Goal: Task Accomplishment & Management: Manage account settings

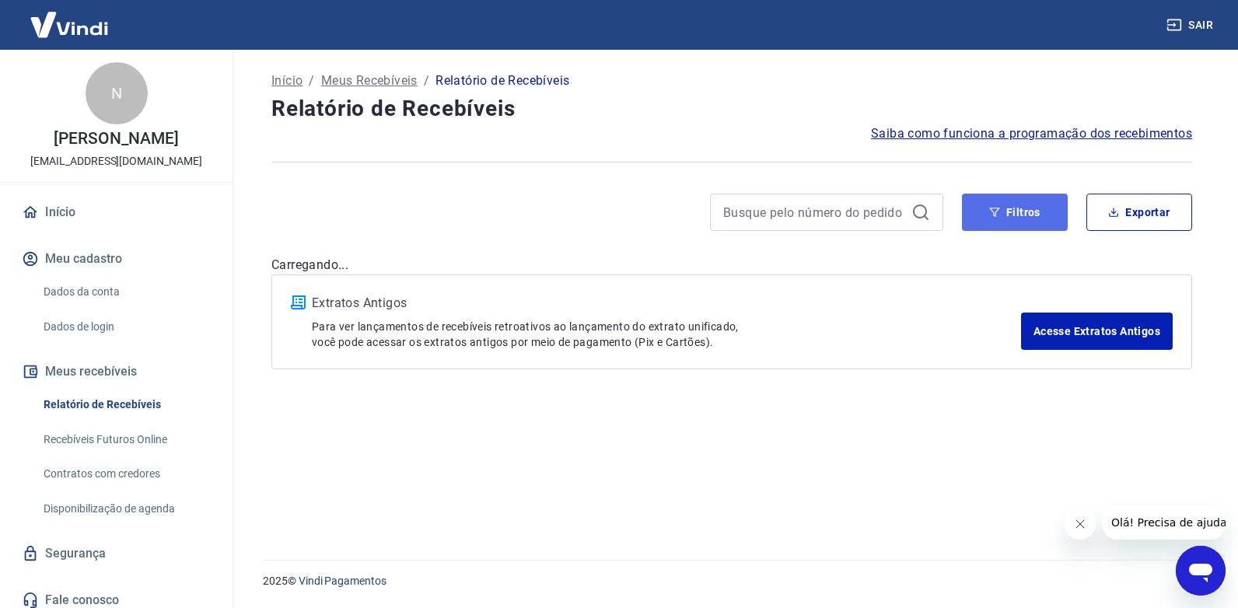
click at [1018, 218] on button "Filtros" at bounding box center [1015, 212] width 106 height 37
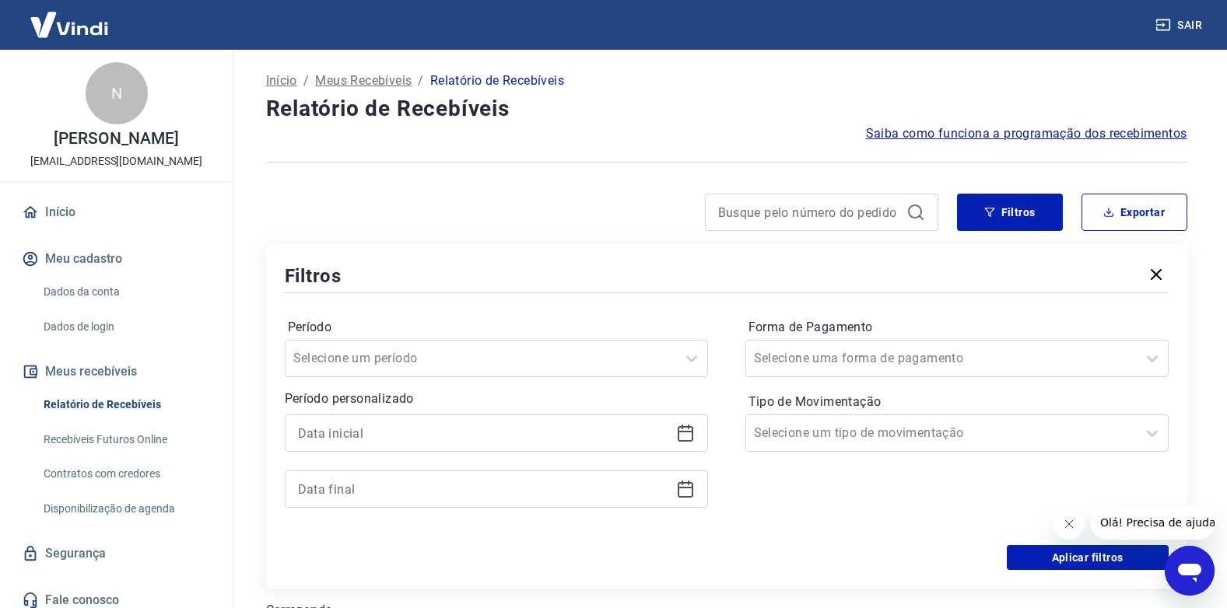
click at [692, 428] on icon at bounding box center [686, 434] width 16 height 16
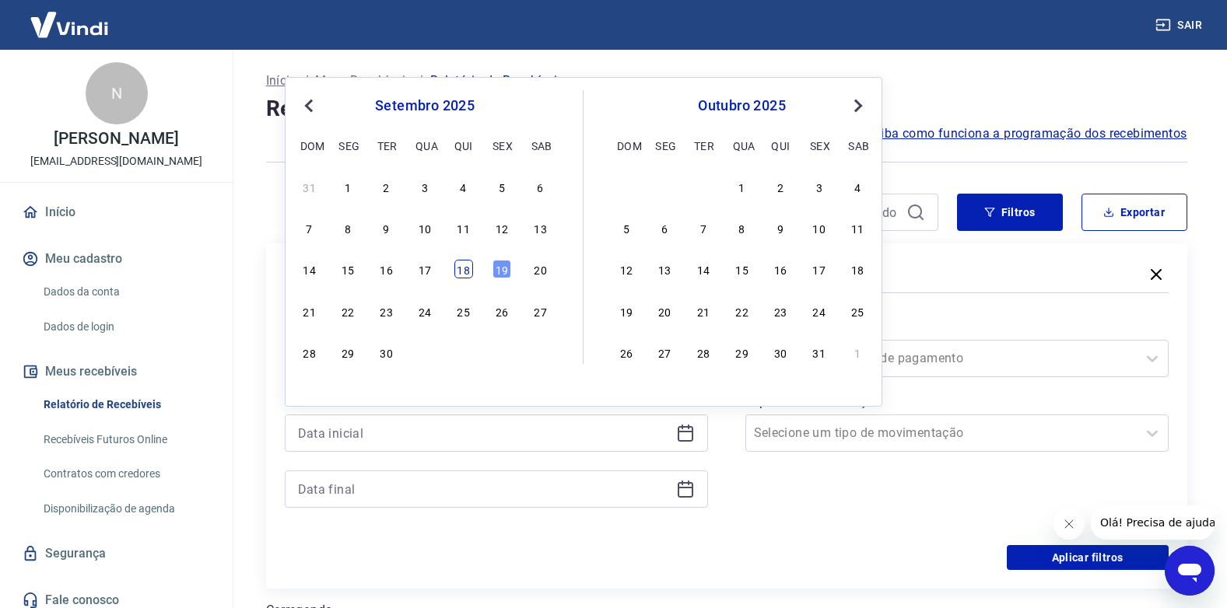
click at [462, 278] on div "18" at bounding box center [463, 269] width 19 height 19
type input "[DATE]"
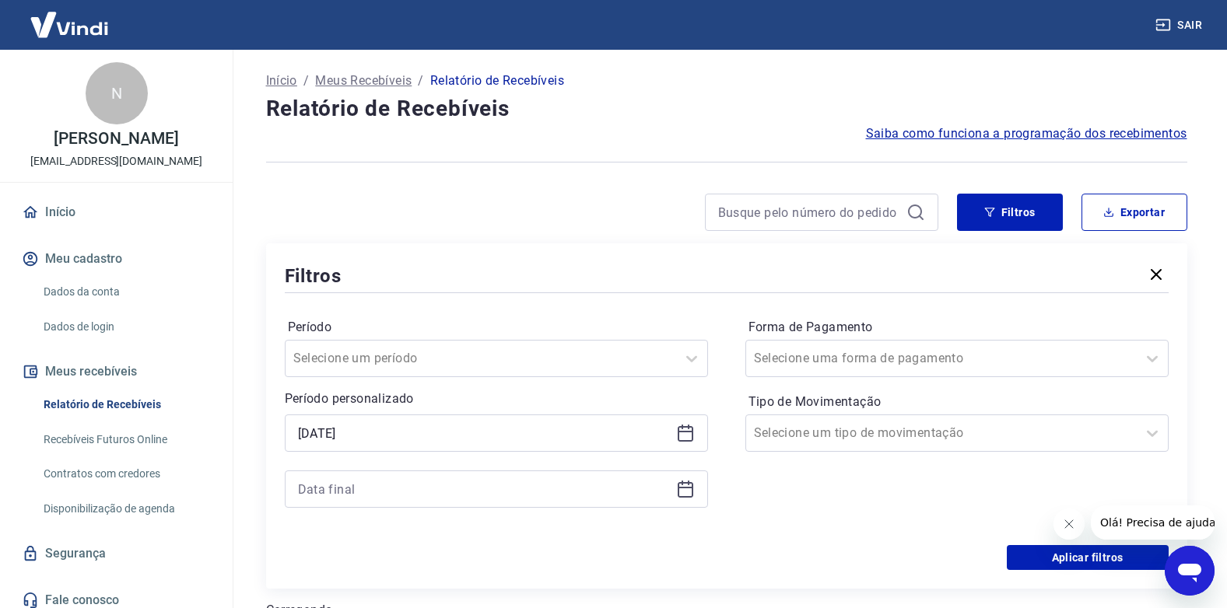
click at [688, 493] on icon at bounding box center [685, 489] width 19 height 19
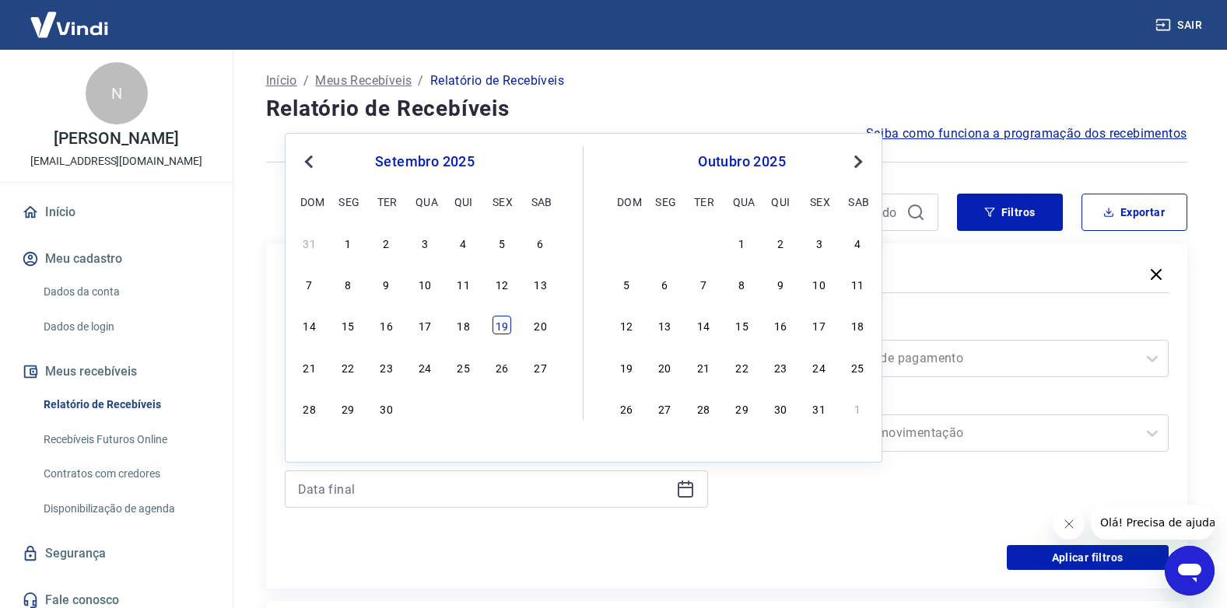
click at [502, 327] on div "19" at bounding box center [501, 325] width 19 height 19
type input "[DATE]"
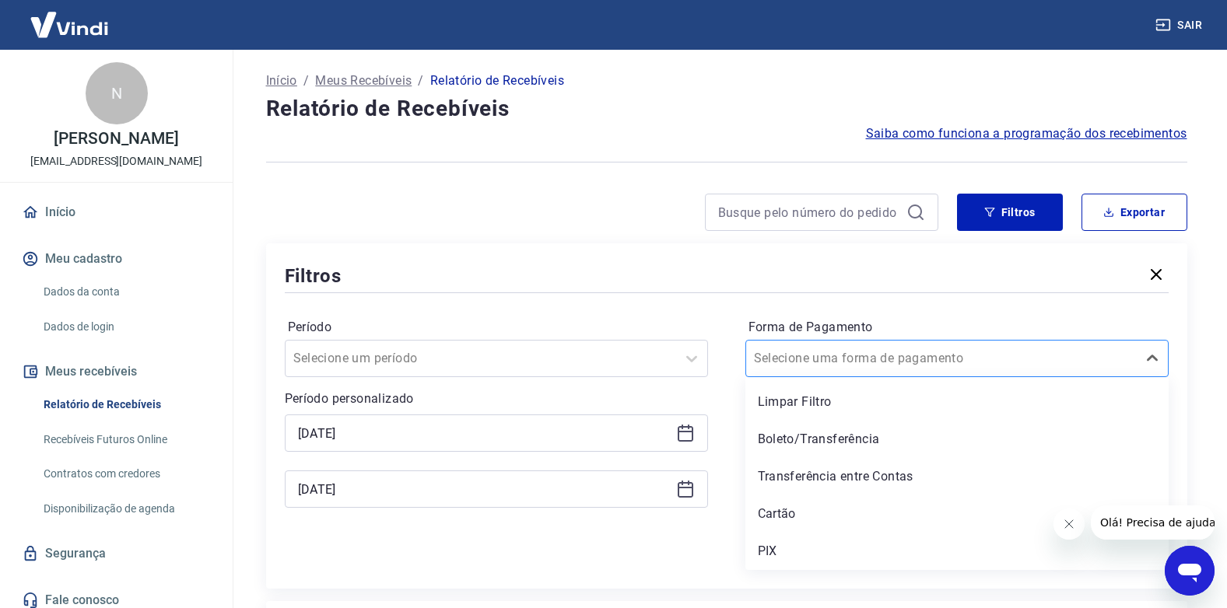
click at [804, 362] on input "Forma de Pagamento" at bounding box center [832, 358] width 157 height 19
click at [797, 548] on div "PIX" at bounding box center [956, 551] width 423 height 31
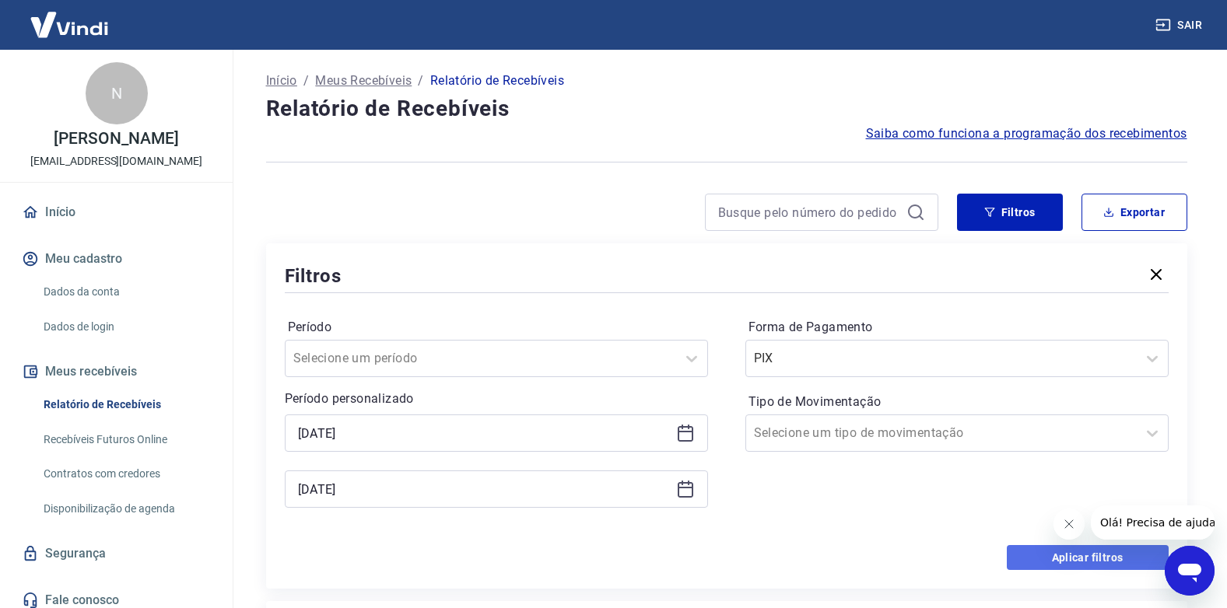
click at [1035, 554] on button "Aplicar filtros" at bounding box center [1088, 557] width 162 height 25
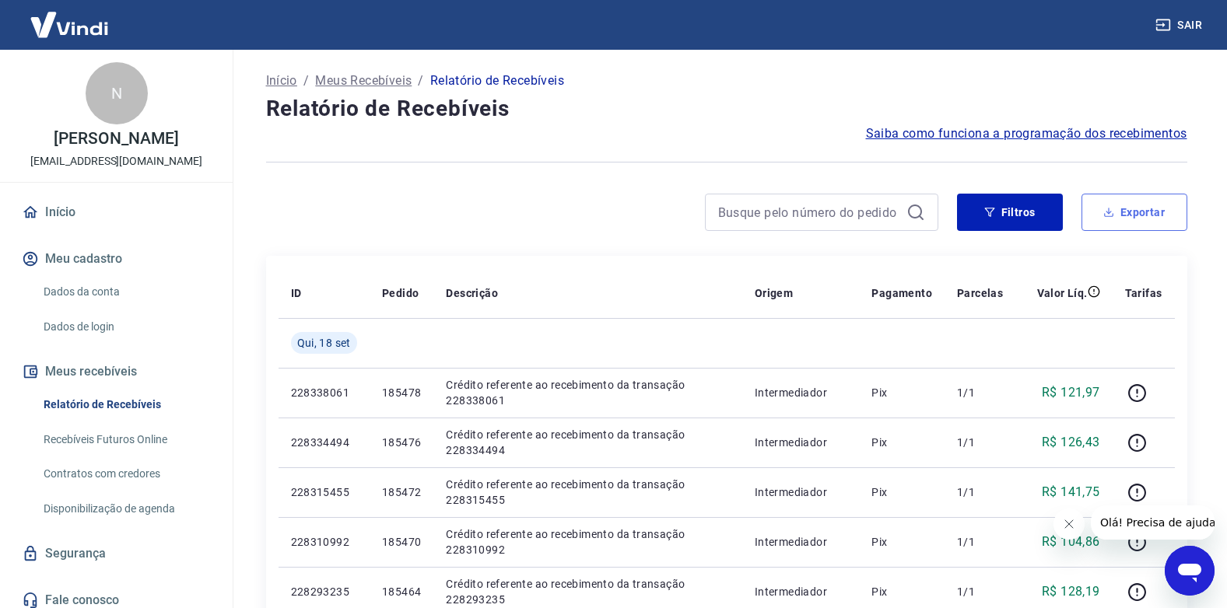
click at [1140, 212] on button "Exportar" at bounding box center [1134, 212] width 106 height 37
type input "[DATE]"
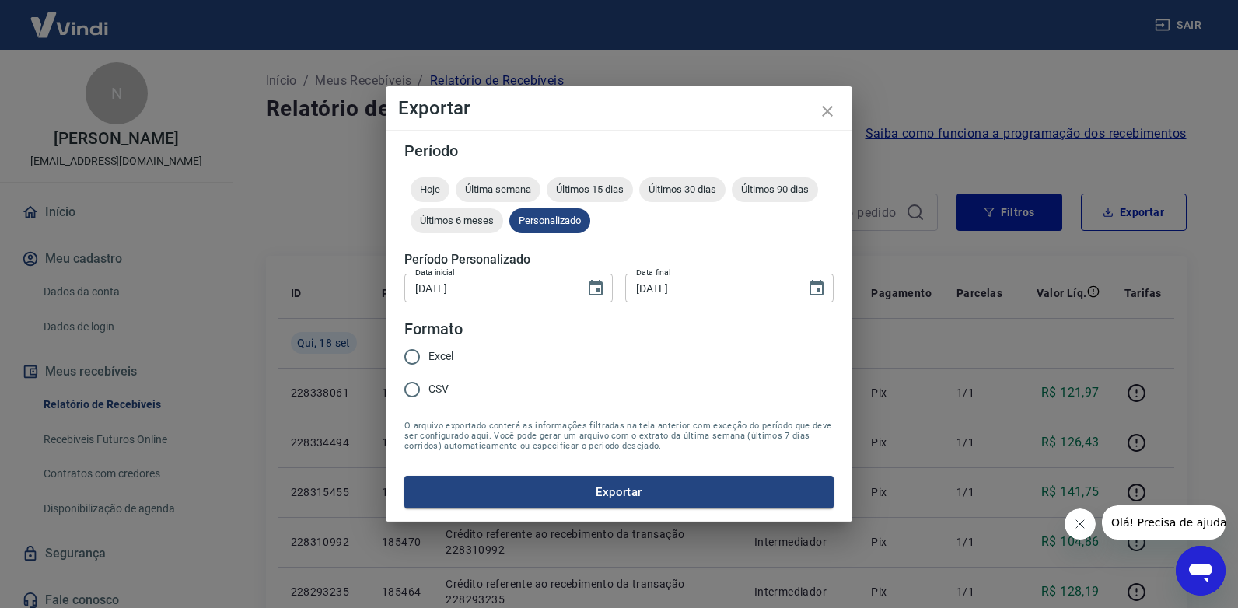
click at [453, 355] on span "Excel" at bounding box center [441, 356] width 25 height 16
click at [429, 355] on input "Excel" at bounding box center [412, 357] width 33 height 33
radio input "true"
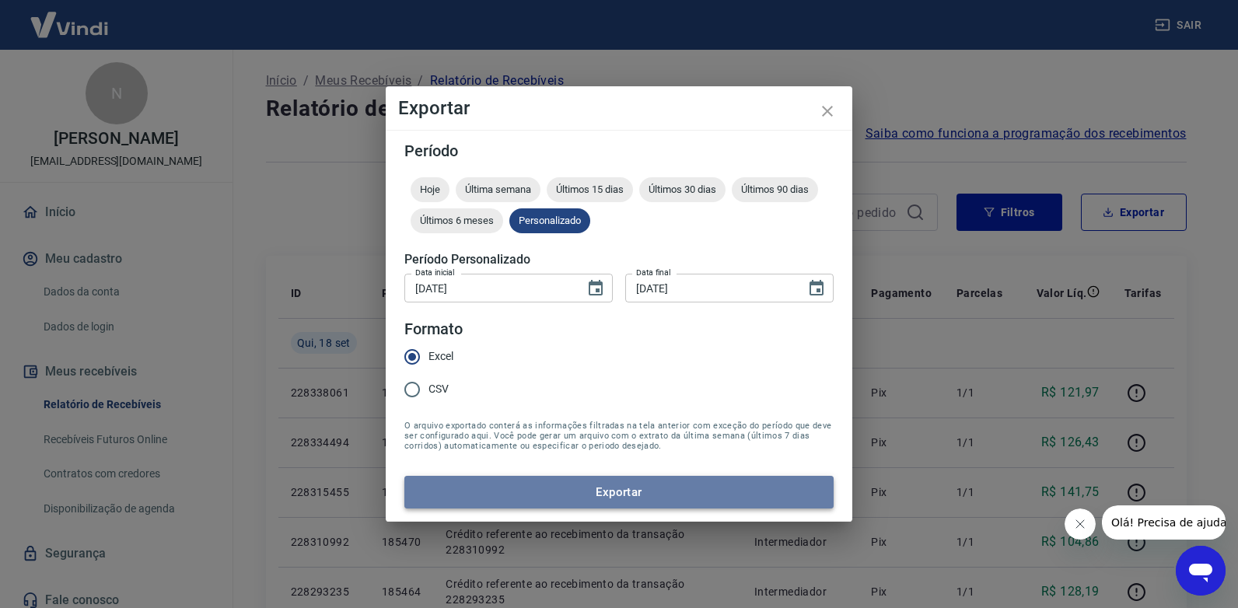
click at [517, 496] on button "Exportar" at bounding box center [618, 492] width 429 height 33
